Goal: Task Accomplishment & Management: Use online tool/utility

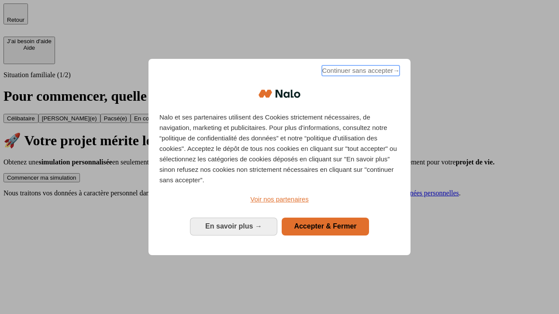
click at [360, 72] on span "Continuer sans accepter →" at bounding box center [361, 70] width 78 height 10
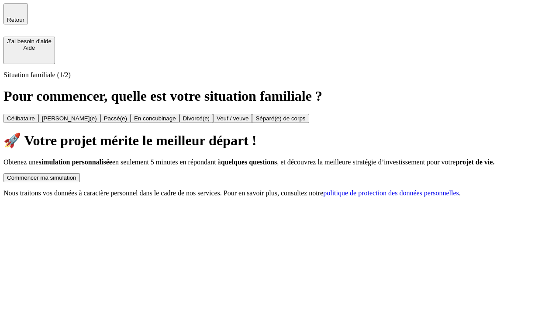
click at [76, 175] on div "Commencer ma simulation" at bounding box center [41, 178] width 69 height 7
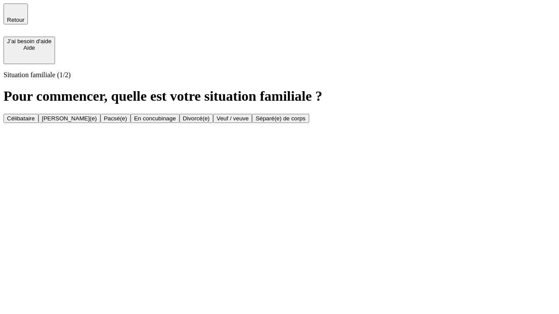
click at [176, 122] on div "En concubinage" at bounding box center [155, 118] width 42 height 7
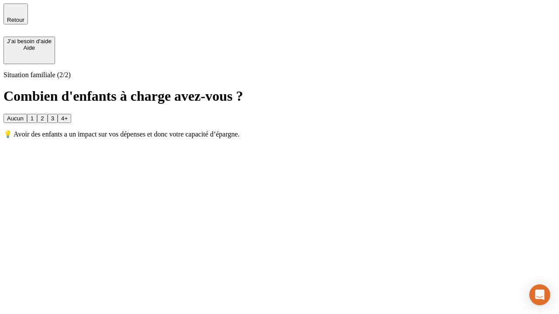
click at [44, 115] on div "2" at bounding box center [42, 118] width 3 height 7
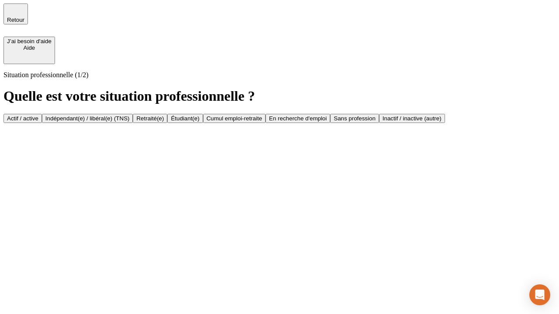
click at [130, 115] on div "Indépendant(e) / libéral(e) (TNS)" at bounding box center [87, 118] width 84 height 7
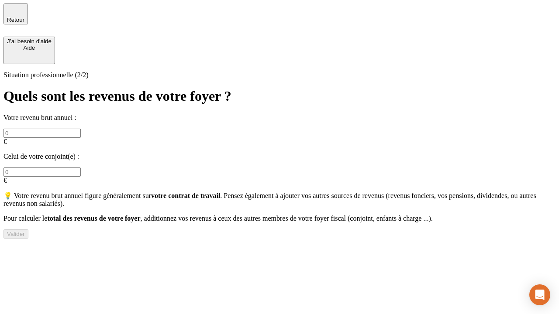
click at [81, 129] on input "text" at bounding box center [41, 133] width 77 height 9
type input "30 000"
click at [25, 233] on div "Valider" at bounding box center [16, 234] width 18 height 7
type input "0"
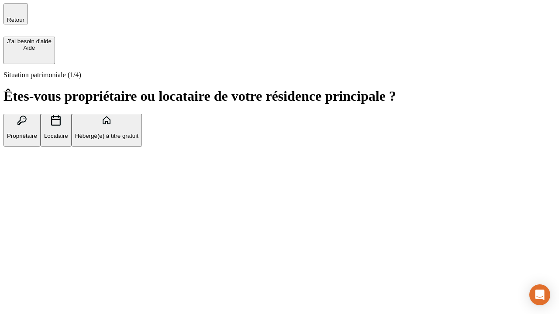
click at [68, 133] on p "Locataire" at bounding box center [56, 136] width 24 height 7
type input "1 000"
click at [68, 133] on p "Locataire" at bounding box center [56, 136] width 24 height 7
click at [25, 193] on div "Valider" at bounding box center [16, 190] width 18 height 7
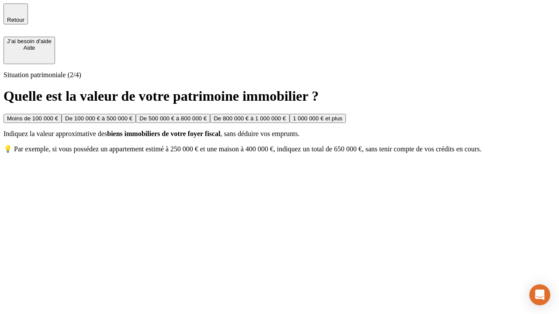
click at [58, 115] on div "Moins de 100 000 €" at bounding box center [32, 118] width 51 height 7
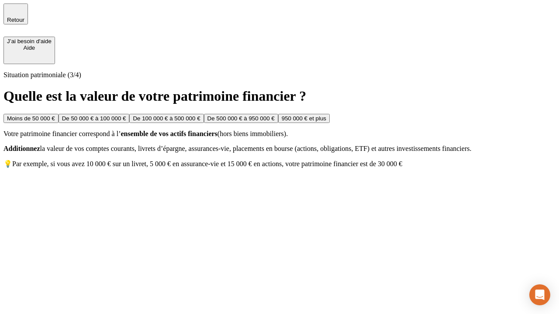
click at [55, 115] on div "Moins de 50 000 €" at bounding box center [31, 118] width 48 height 7
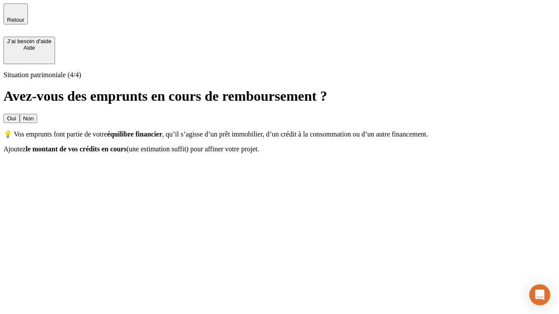
click at [34, 115] on div "Non" at bounding box center [28, 118] width 10 height 7
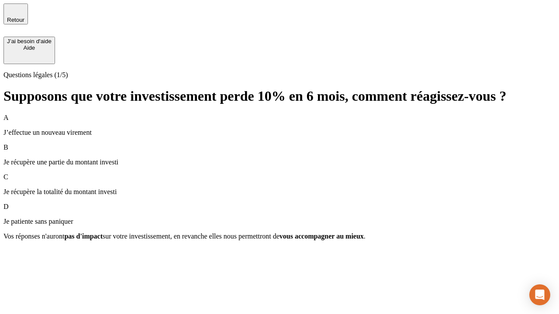
click at [279, 114] on div "A J’effectue un nouveau virement" at bounding box center [279, 125] width 552 height 23
click at [26, 255] on div "Suivant" at bounding box center [16, 252] width 19 height 7
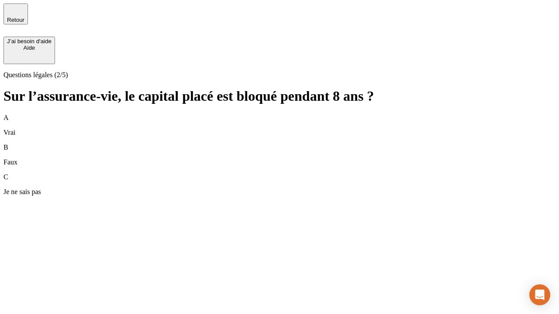
click at [279, 114] on div "A Vrai" at bounding box center [279, 125] width 552 height 23
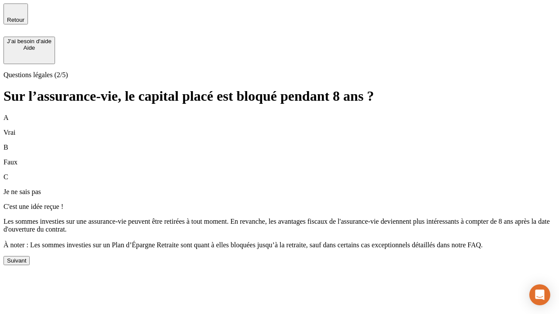
click at [26, 264] on div "Suivant" at bounding box center [16, 260] width 19 height 7
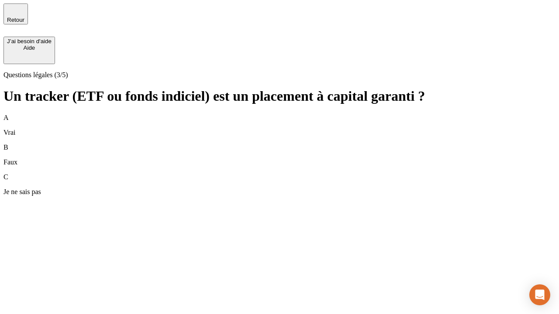
click at [279, 114] on div "A Vrai" at bounding box center [279, 125] width 552 height 23
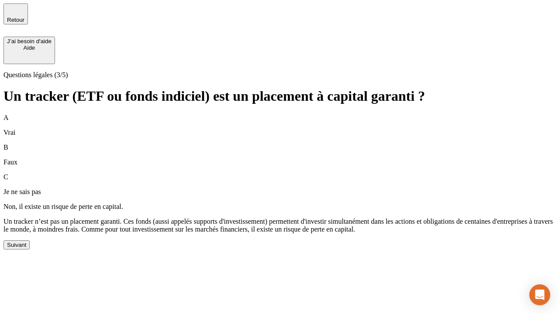
click at [26, 248] on div "Suivant" at bounding box center [16, 245] width 19 height 7
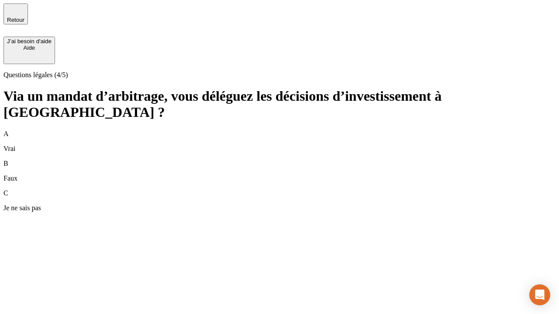
click at [279, 130] on div "A Vrai" at bounding box center [279, 141] width 552 height 23
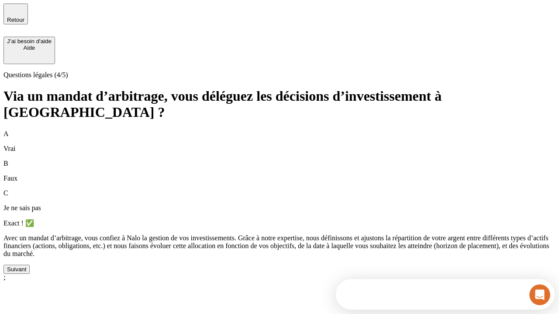
click at [26, 273] on div "Suivant" at bounding box center [16, 269] width 19 height 7
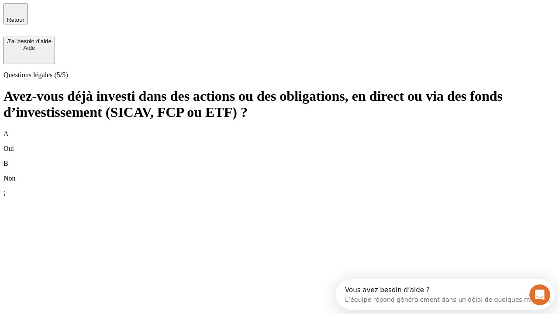
click at [279, 160] on div "B Non" at bounding box center [279, 171] width 552 height 23
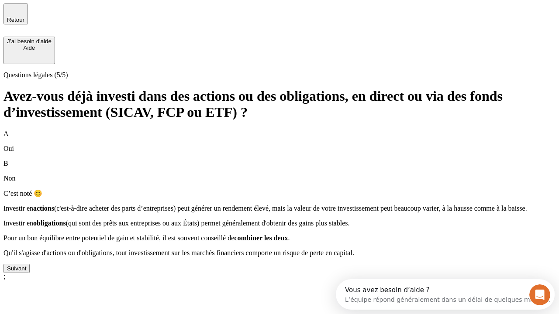
click at [26, 272] on div "Suivant" at bounding box center [16, 268] width 19 height 7
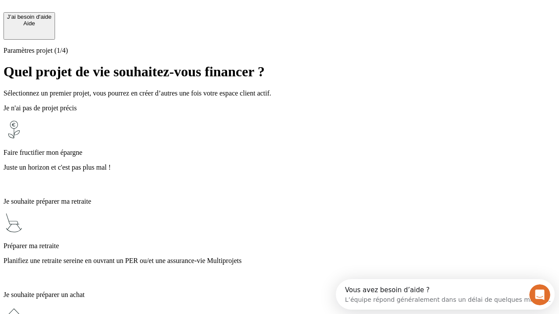
click at [279, 164] on p "Juste un horizon et c'est pas plus mal !" at bounding box center [279, 168] width 552 height 8
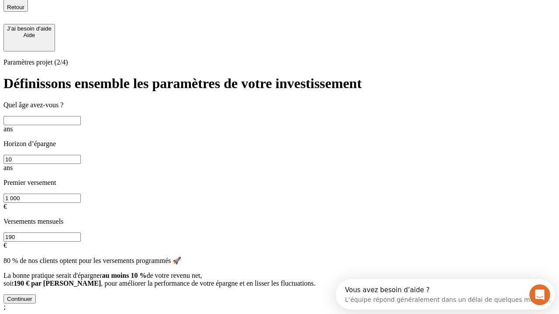
scroll to position [10, 0]
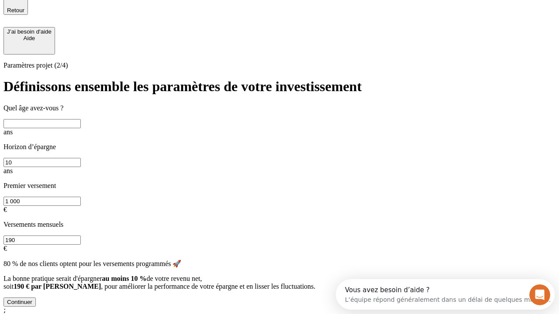
click at [81, 123] on input "text" at bounding box center [41, 123] width 77 height 9
type input "40"
click at [81, 158] on input "10" at bounding box center [41, 162] width 77 height 9
click at [81, 197] on input "1 000" at bounding box center [41, 201] width 77 height 9
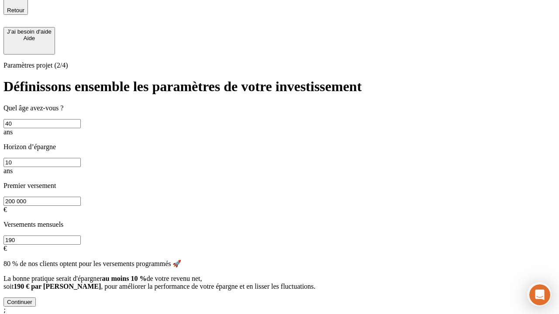
type input "200 000"
click at [81, 236] on input "190" at bounding box center [41, 240] width 77 height 9
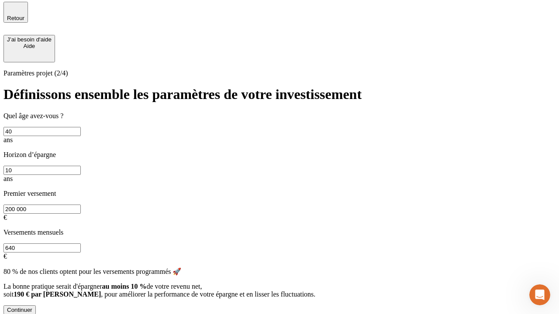
type input "640"
click at [32, 307] on div "Continuer" at bounding box center [19, 310] width 25 height 7
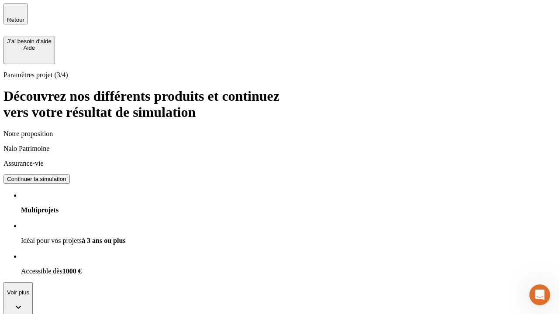
click at [66, 176] on div "Continuer la simulation" at bounding box center [36, 179] width 59 height 7
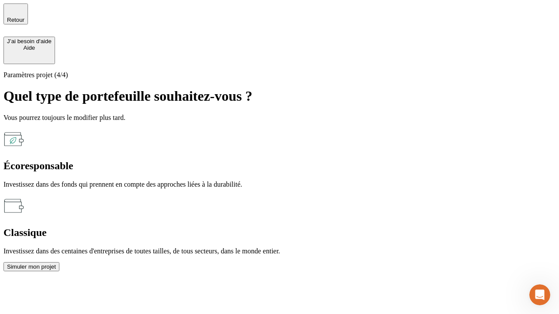
click at [374, 227] on div "Classique" at bounding box center [279, 233] width 552 height 12
click at [56, 264] on div "Simuler mon projet" at bounding box center [31, 267] width 49 height 7
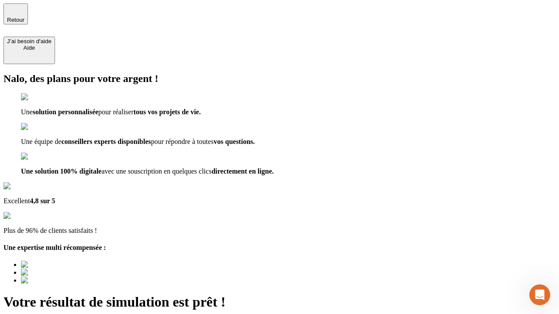
type input "[EMAIL_ADDRESS][DOMAIN_NAME]"
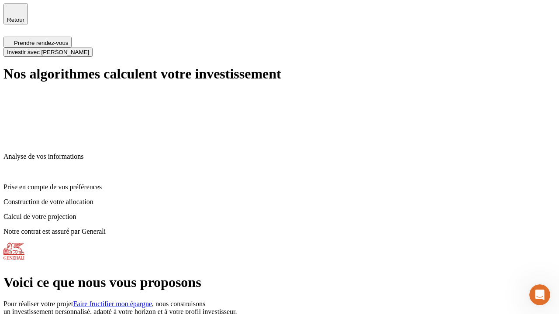
scroll to position [3, 0]
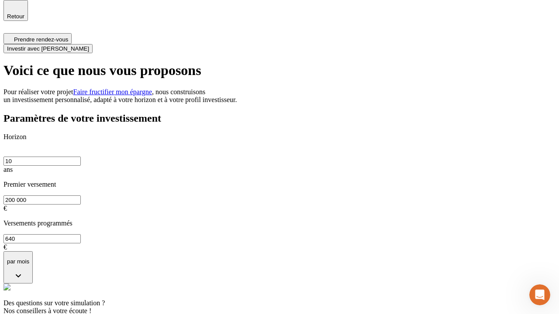
click at [89, 45] on span "Investir avec [PERSON_NAME]" at bounding box center [48, 48] width 82 height 7
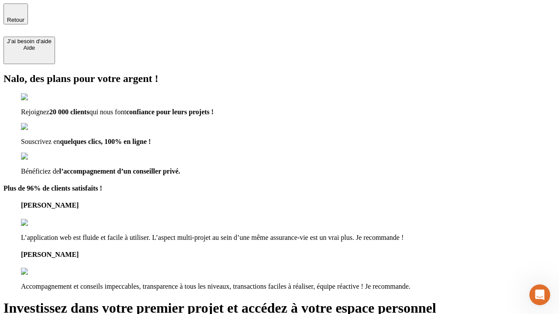
type input "[EMAIL_ADDRESS][DOMAIN_NAME]"
